Goal: Find specific page/section: Find specific page/section

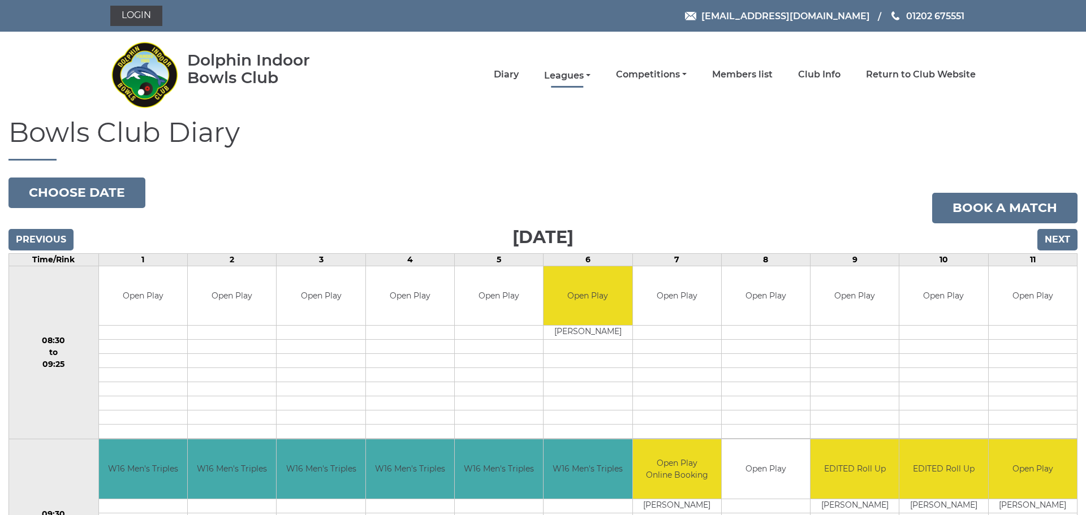
click at [577, 77] on link "Leagues" at bounding box center [567, 76] width 46 height 12
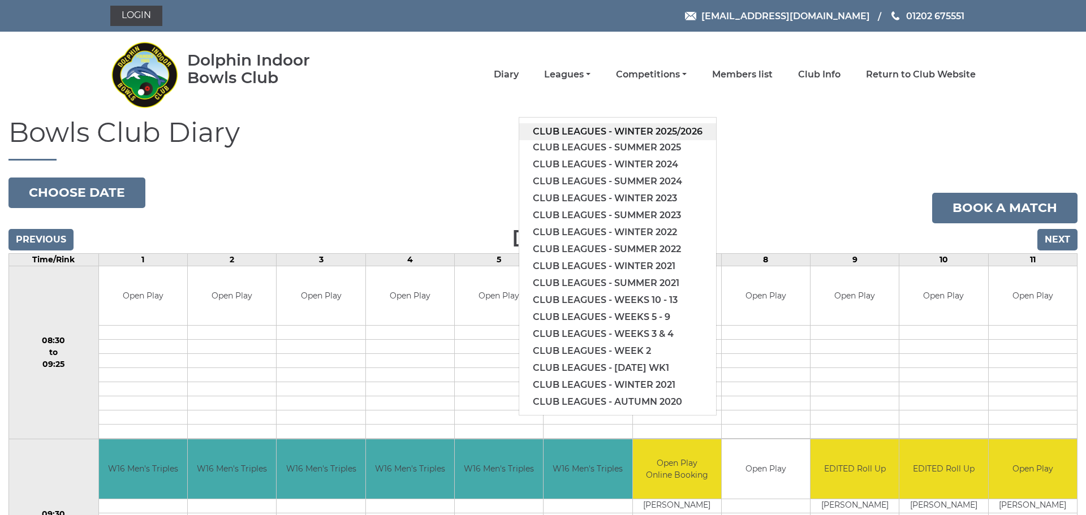
click at [605, 128] on link "Club leagues - Winter 2025/2026" at bounding box center [617, 131] width 197 height 17
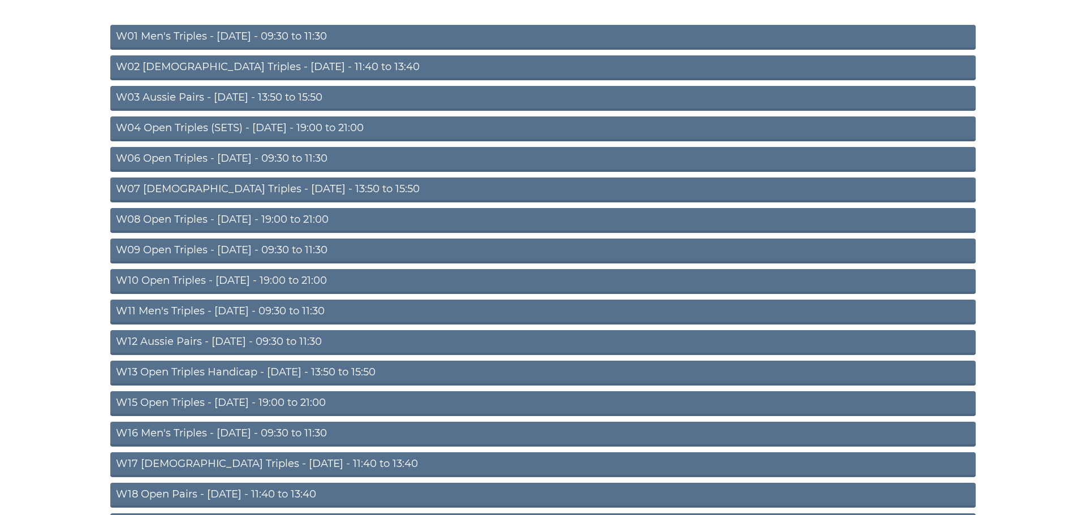
scroll to position [195, 0]
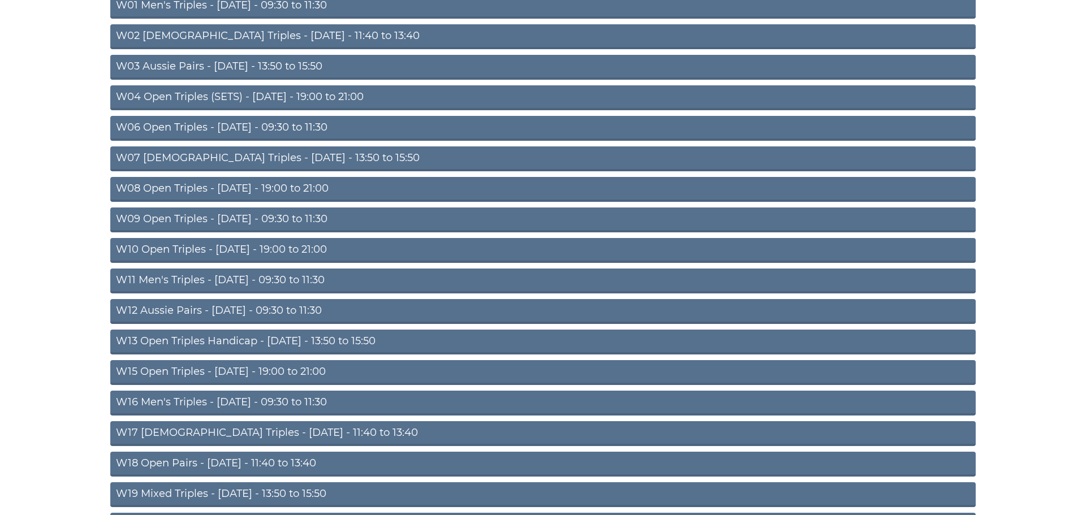
click at [248, 375] on link "W15 Open Triples - Thursday - 19:00 to 21:00" at bounding box center [542, 372] width 865 height 25
